Goal: Information Seeking & Learning: Understand process/instructions

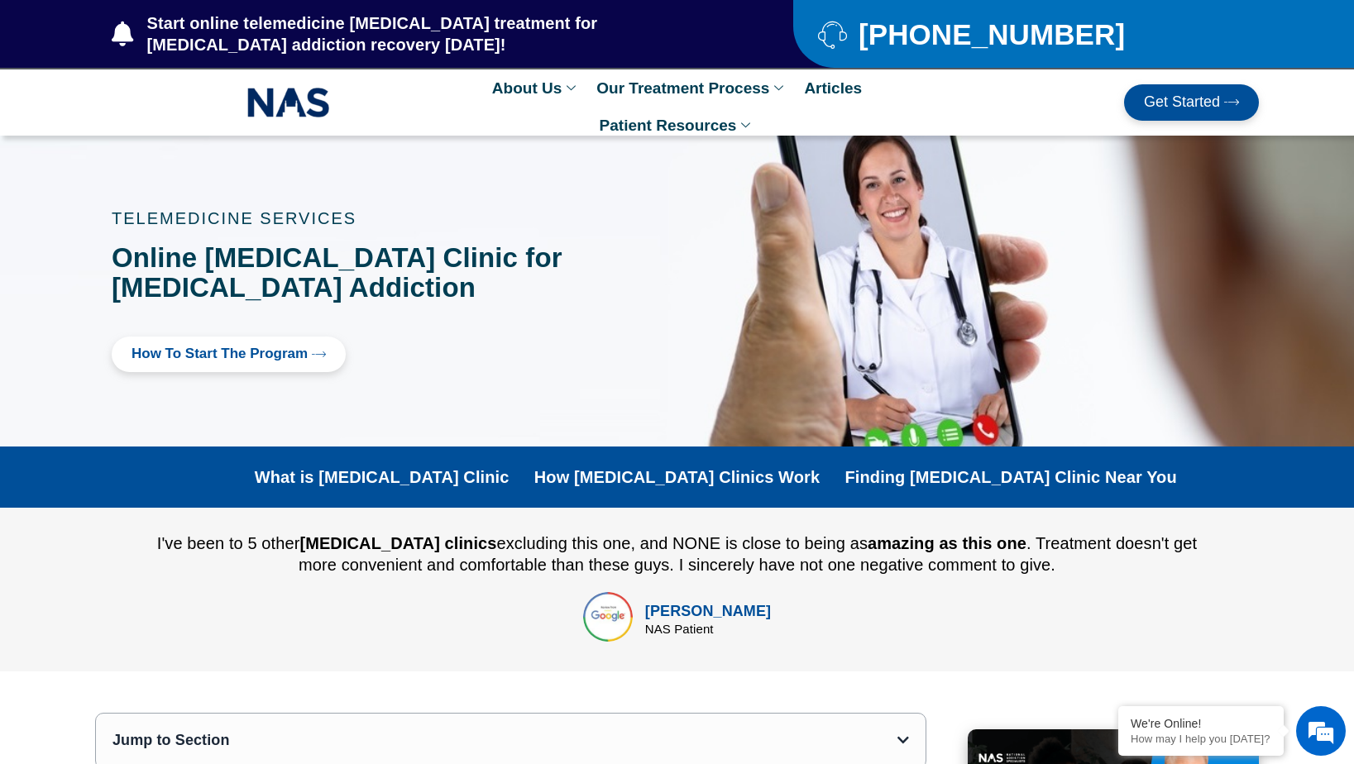
click at [294, 357] on span "How to Start the program" at bounding box center [220, 355] width 176 height 16
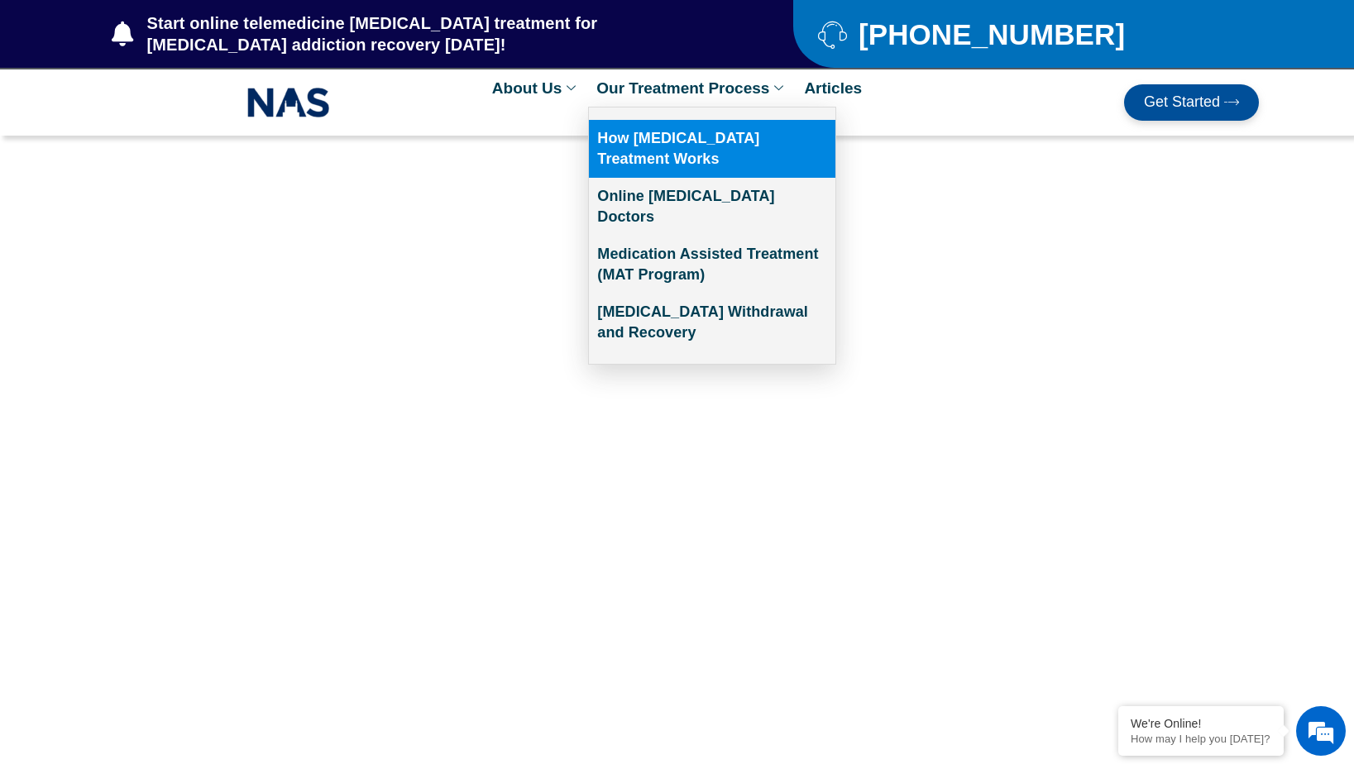
click at [648, 144] on link "How [MEDICAL_DATA] Treatment Works" at bounding box center [712, 149] width 246 height 58
